Goal: Task Accomplishment & Management: Manage account settings

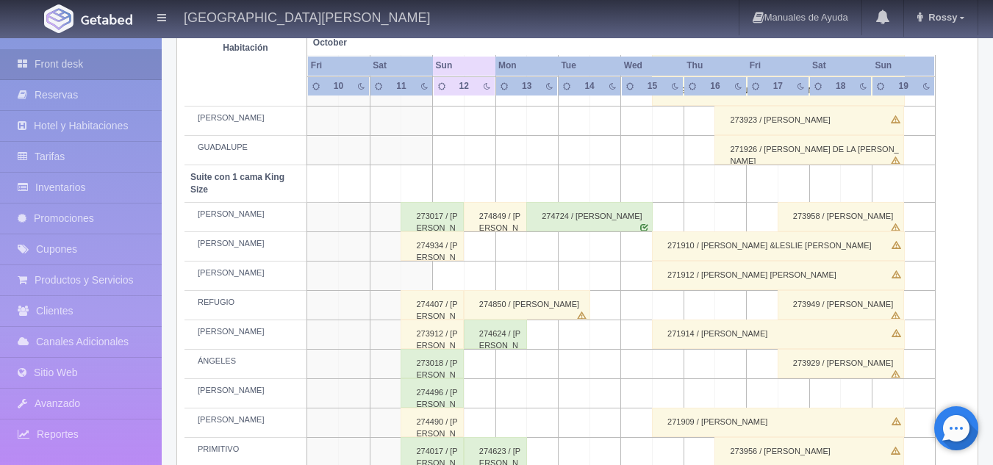
scroll to position [652, 0]
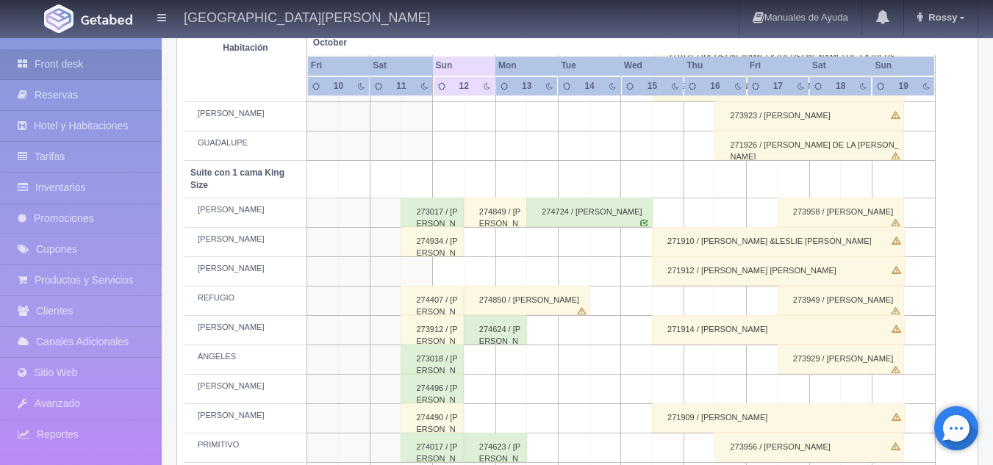
click at [534, 299] on div "274850 / [PERSON_NAME]" at bounding box center [527, 300] width 126 height 29
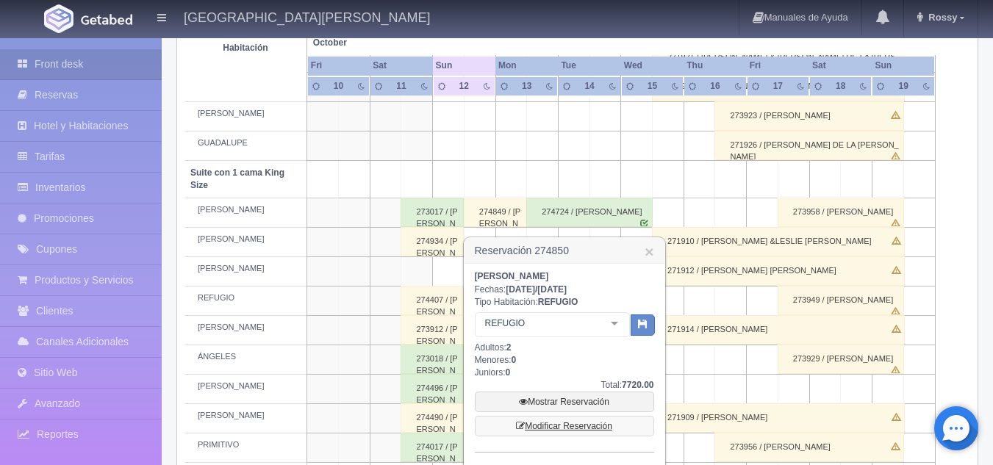
click at [588, 429] on link "Modificar Reservación" at bounding box center [564, 426] width 179 height 21
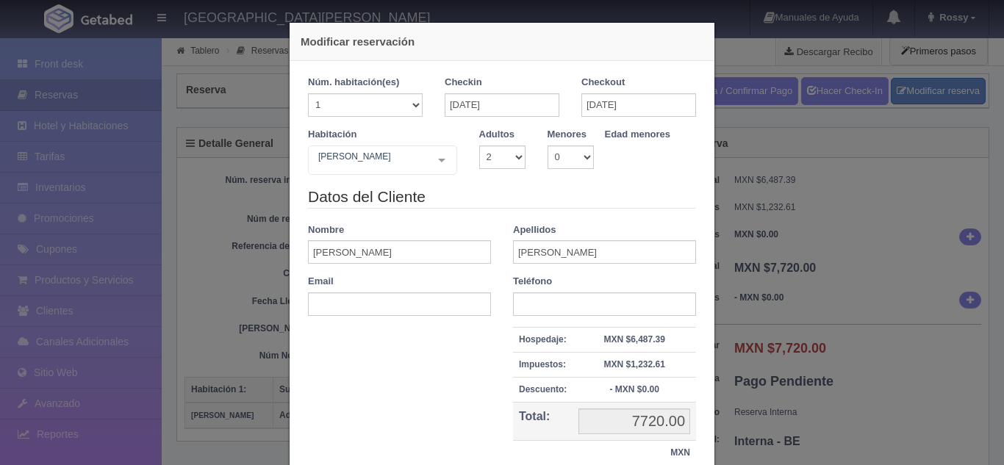
select select "2"
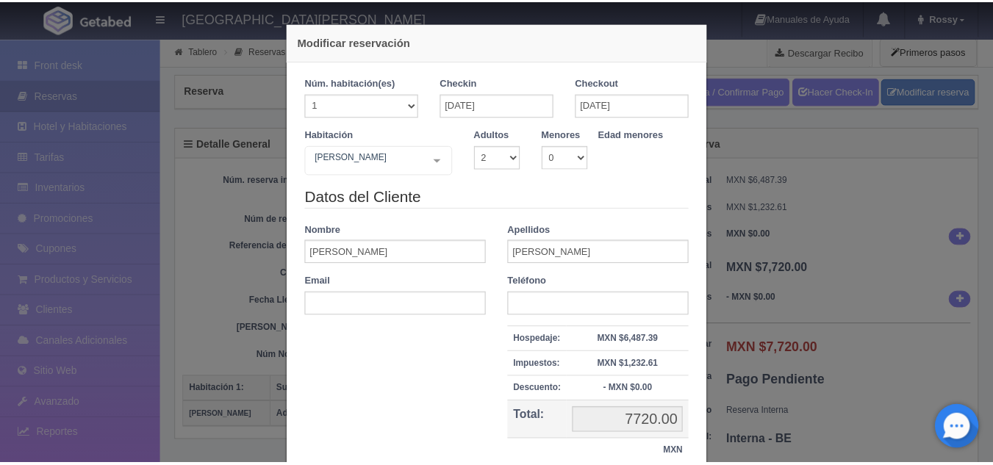
scroll to position [118, 0]
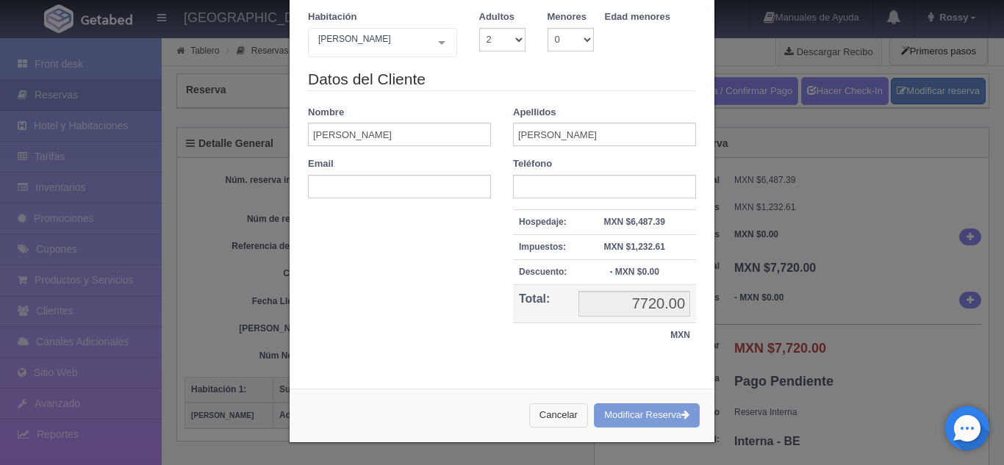
click at [557, 416] on button "Cancelar" at bounding box center [558, 416] width 59 height 24
